Goal: Transaction & Acquisition: Download file/media

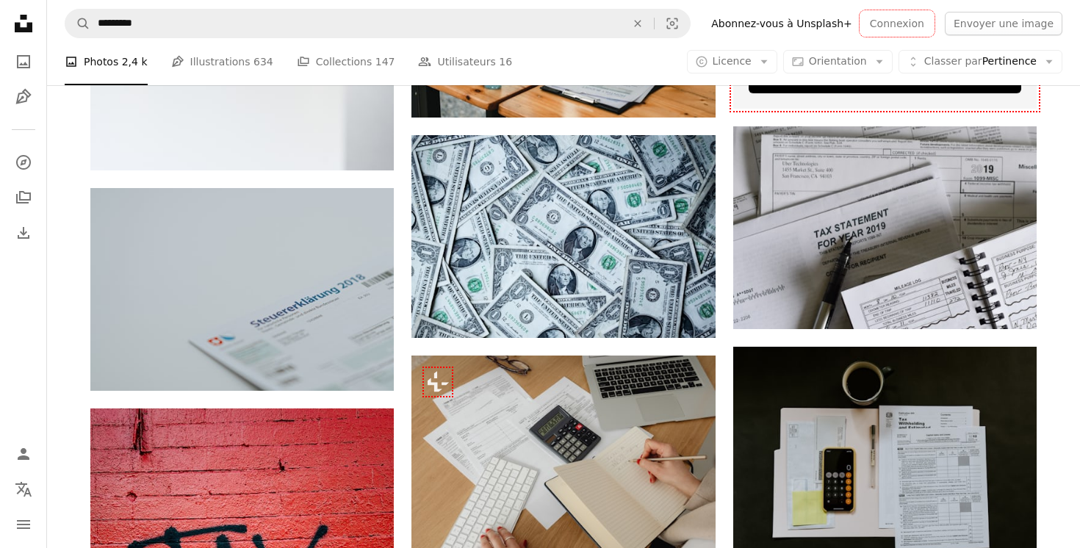
scroll to position [616, 0]
